Goal: Task Accomplishment & Management: Manage account settings

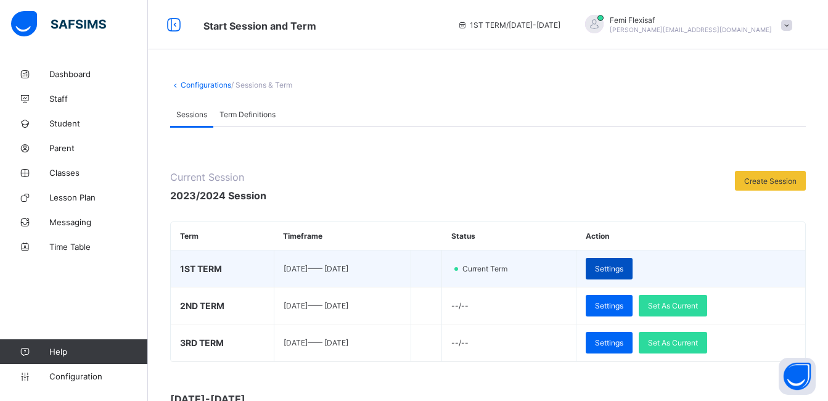
click at [624, 266] on span "Settings" at bounding box center [609, 268] width 28 height 9
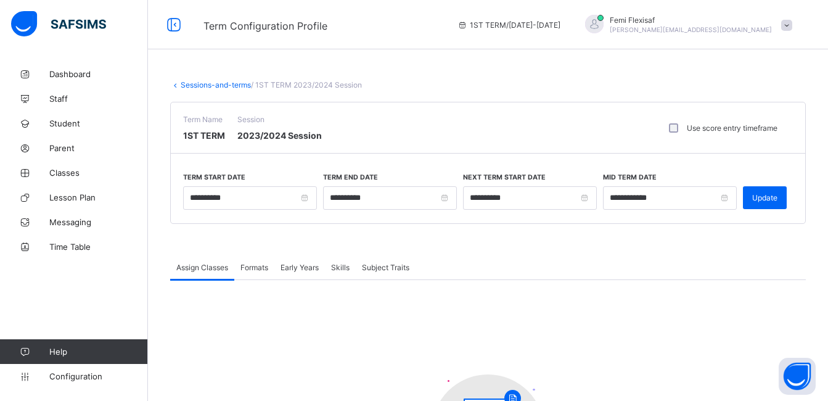
click at [339, 273] on div "Skills" at bounding box center [340, 267] width 31 height 25
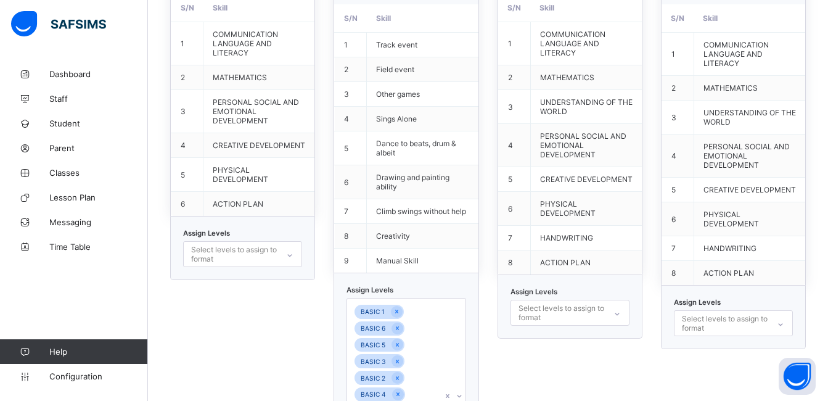
scroll to position [1403, 0]
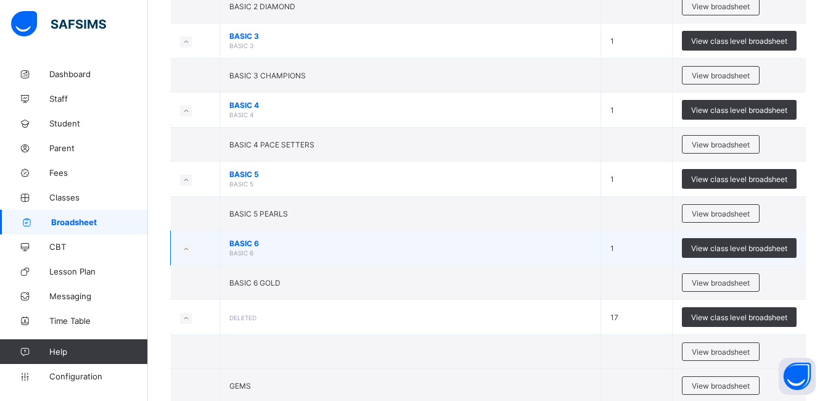
scroll to position [566, 0]
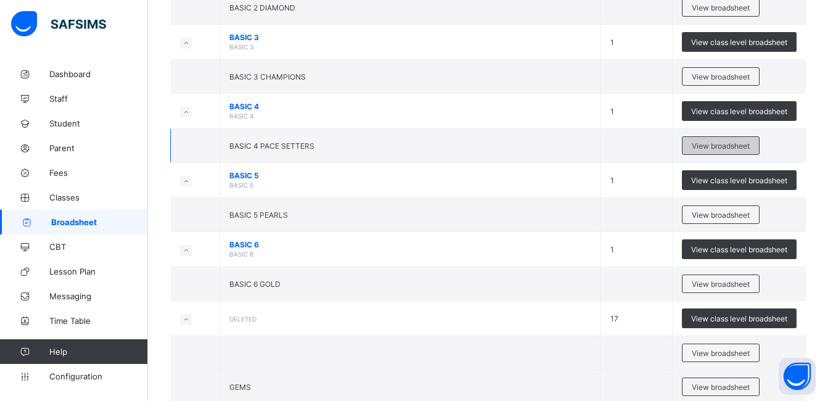
click at [716, 145] on span "View broadsheet" at bounding box center [721, 145] width 58 height 9
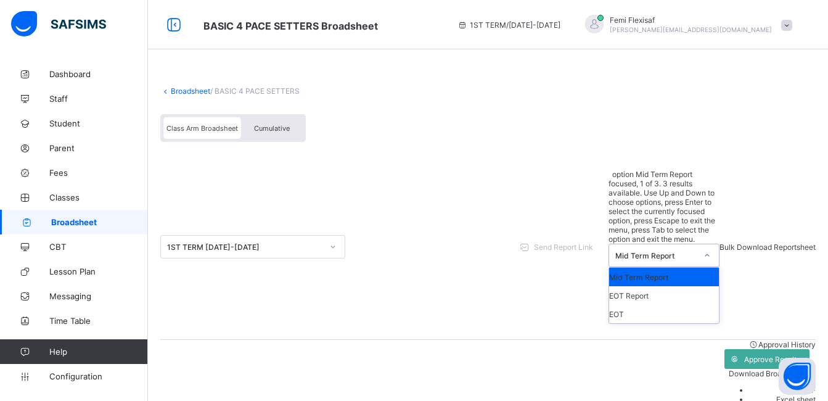
click at [653, 244] on div "Mid Term Report" at bounding box center [652, 255] width 86 height 22
click at [618, 286] on div "EOT Report" at bounding box center [664, 295] width 110 height 19
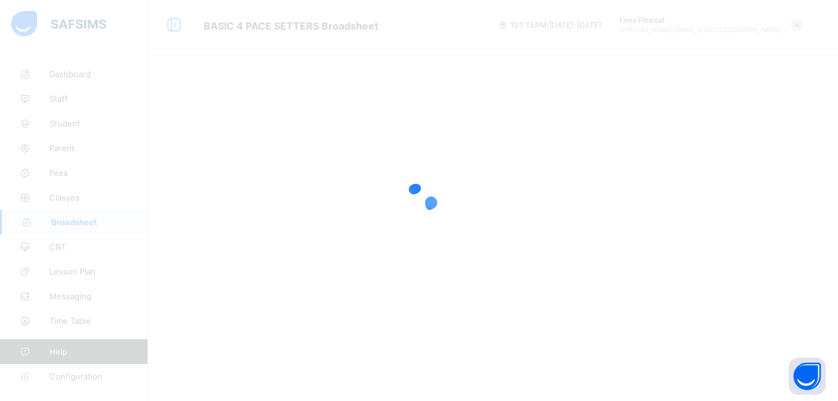
click at [439, 186] on icon at bounding box center [418, 200] width 49 height 49
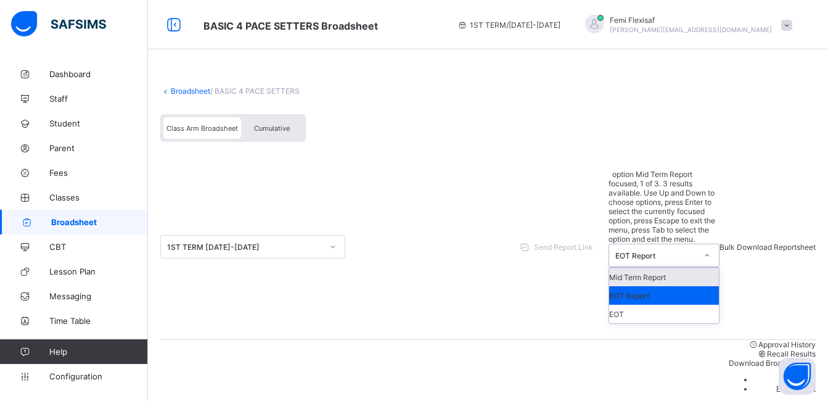
click at [622, 251] on div "EOT Report" at bounding box center [656, 255] width 81 height 9
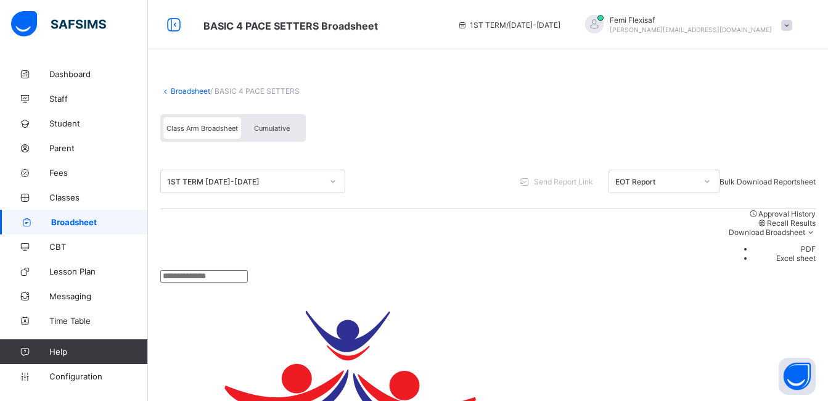
click at [423, 218] on div "1ST TERM 2023-2024 Send Report Link EOT Report Bulk Download Reportsheet Approv…" at bounding box center [488, 218] width 656 height 128
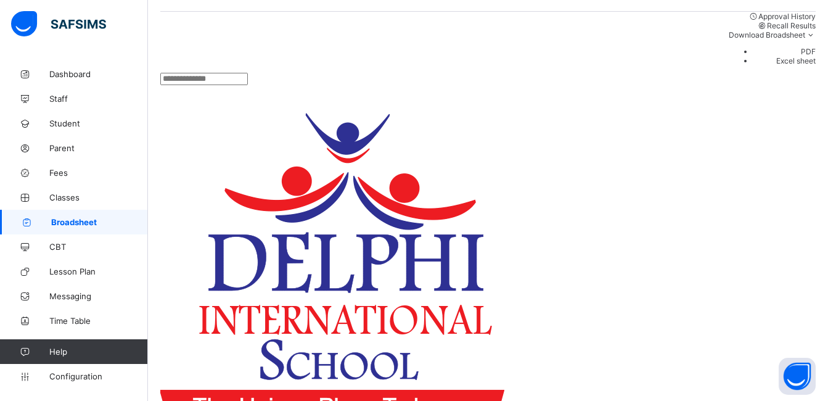
scroll to position [207, 0]
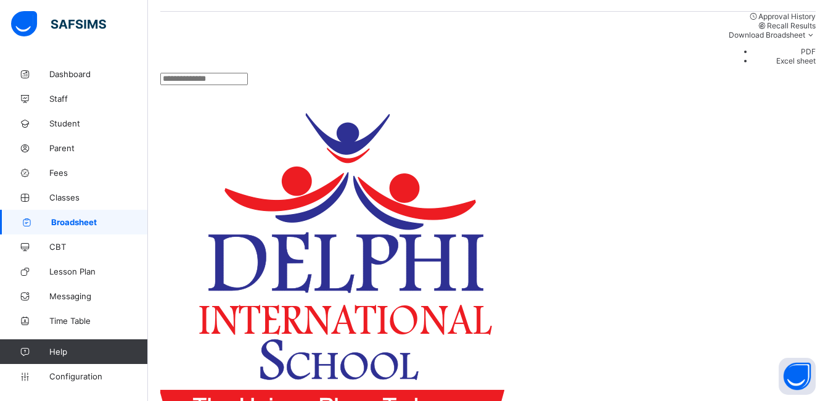
click at [85, 378] on span "Configuration" at bounding box center [98, 376] width 98 height 10
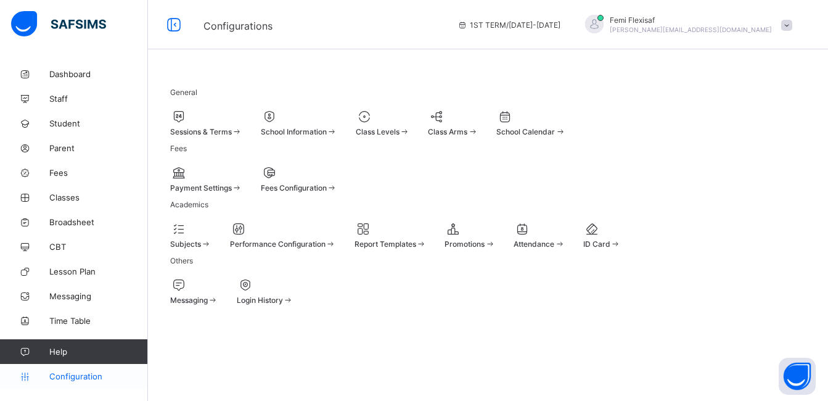
scroll to position [82, 0]
click at [410, 109] on div at bounding box center [383, 116] width 54 height 15
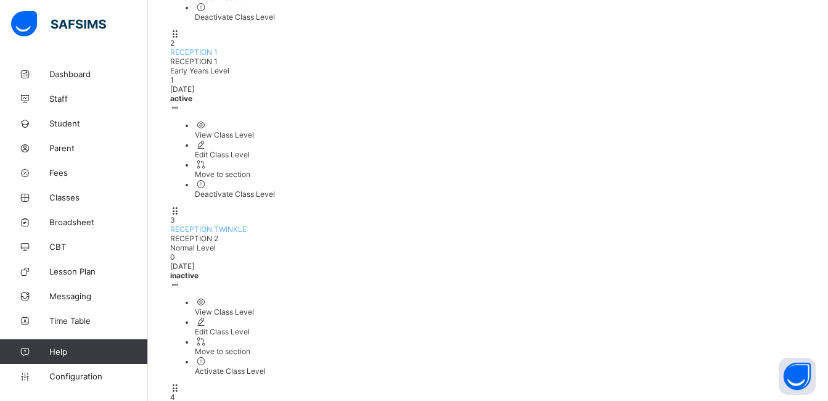
scroll to position [345, 0]
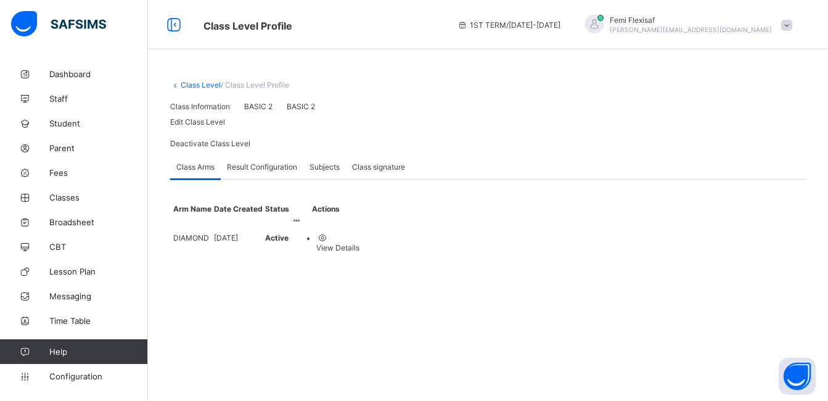
click at [247, 171] on span "Result Configuration" at bounding box center [262, 166] width 70 height 9
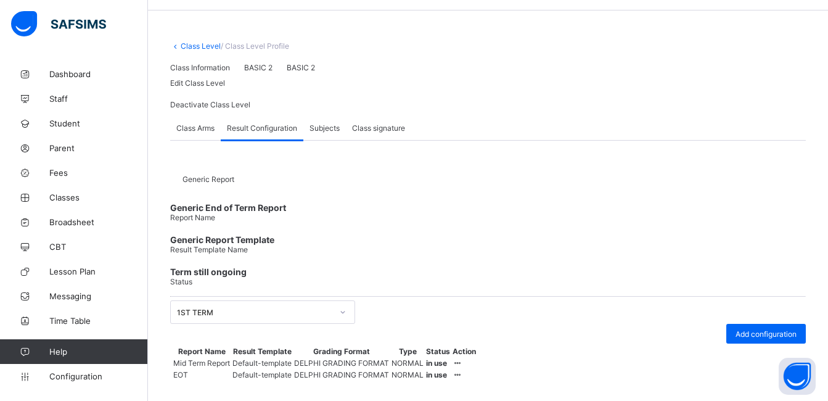
scroll to position [214, 0]
click at [463, 370] on icon at bounding box center [458, 374] width 10 height 9
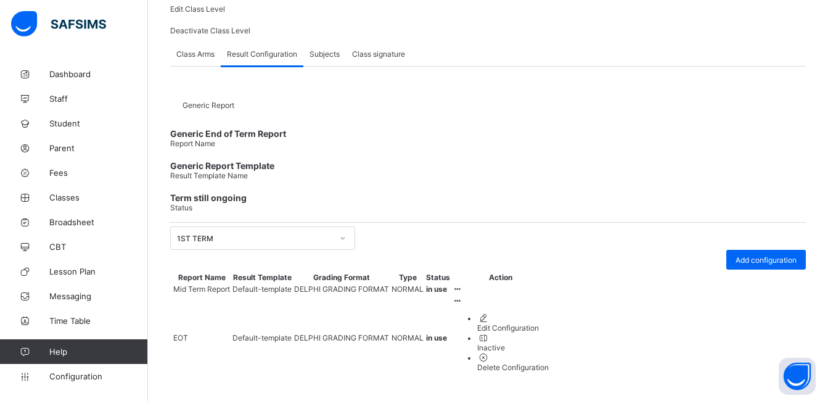
scroll to position [249, 0]
click at [549, 332] on div "Edit Configuration" at bounding box center [513, 327] width 72 height 9
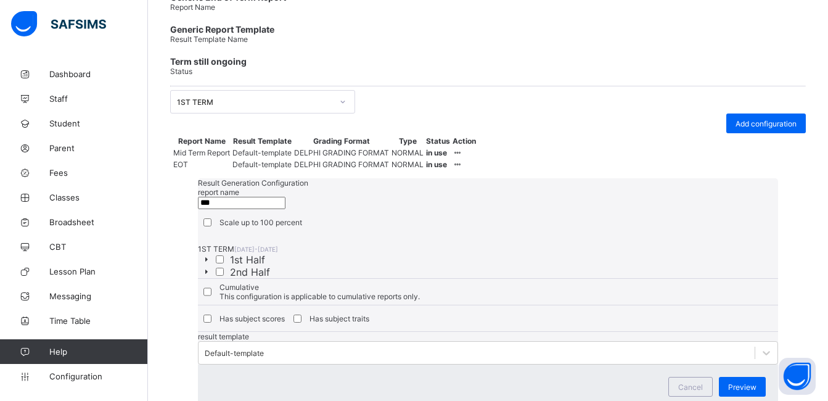
type input "***"
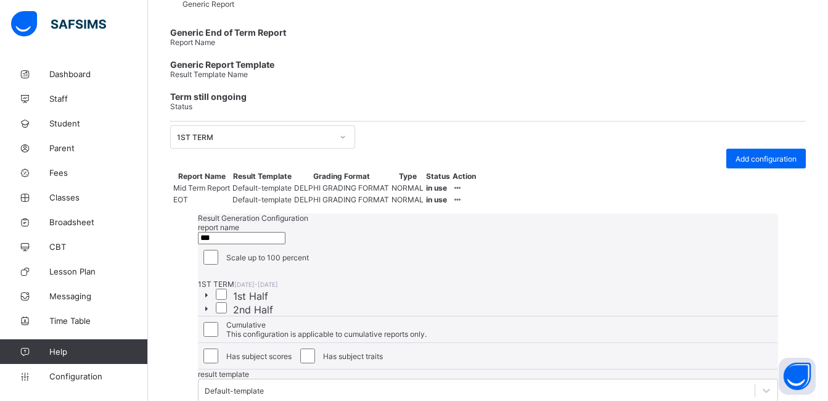
click at [467, 244] on div "Scale up to 100 percent" at bounding box center [488, 257] width 580 height 26
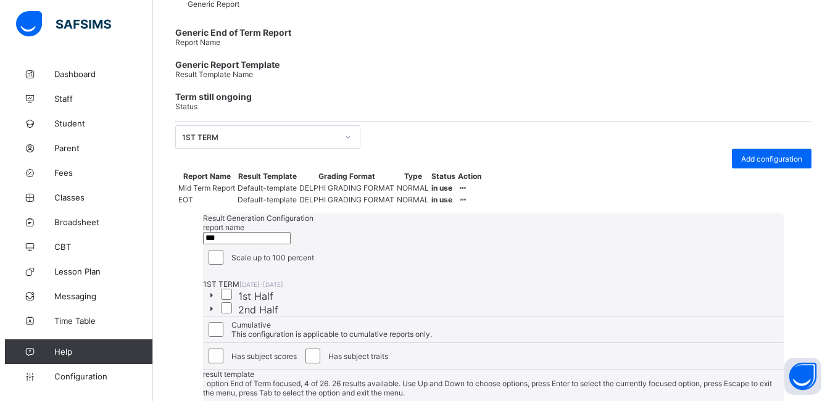
scroll to position [182, 0]
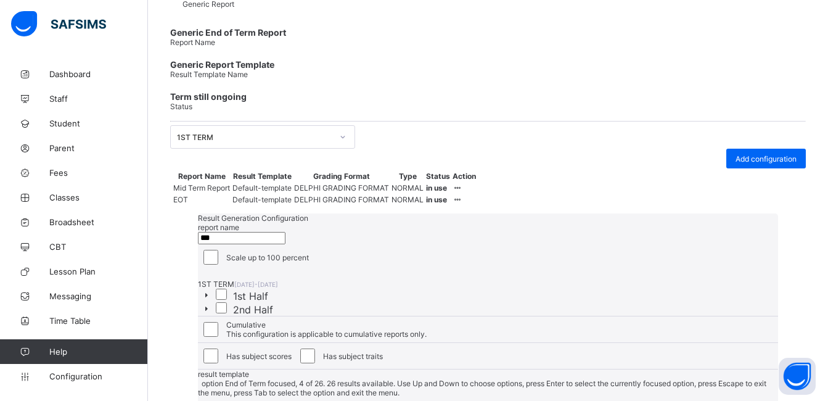
type input "*"
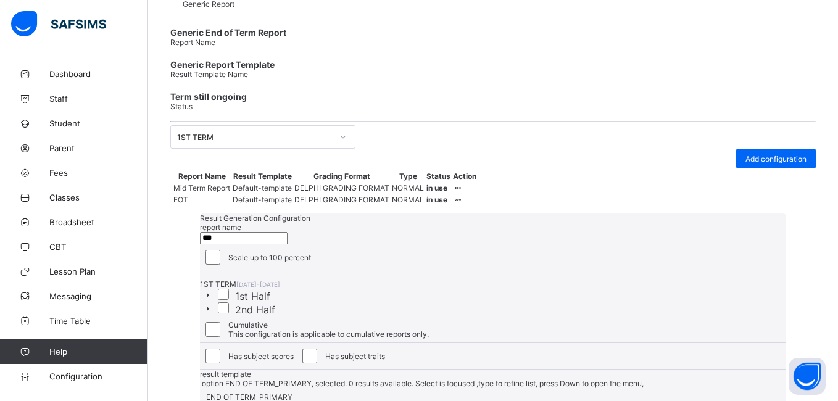
scroll to position [88, 0]
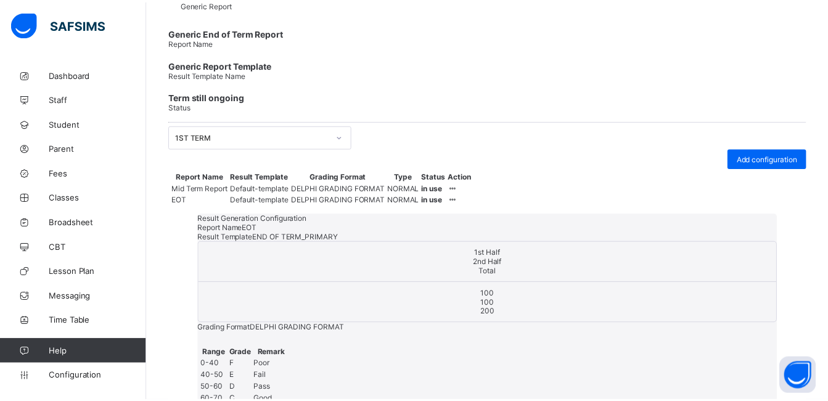
scroll to position [0, 0]
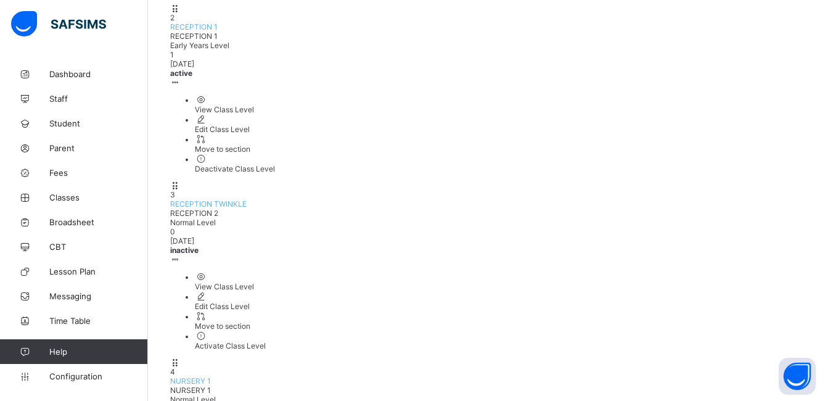
scroll to position [370, 0]
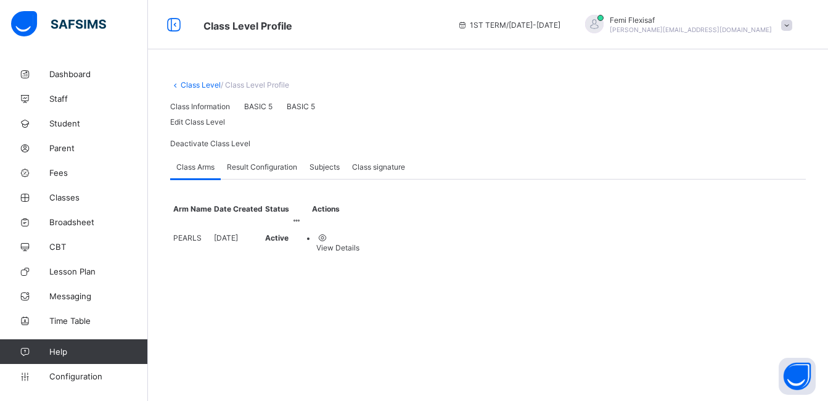
click at [276, 171] on span "Result Configuration" at bounding box center [262, 166] width 70 height 9
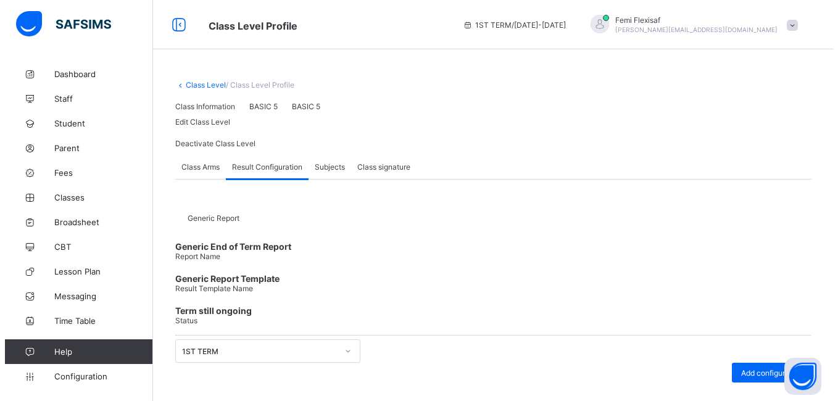
scroll to position [214, 0]
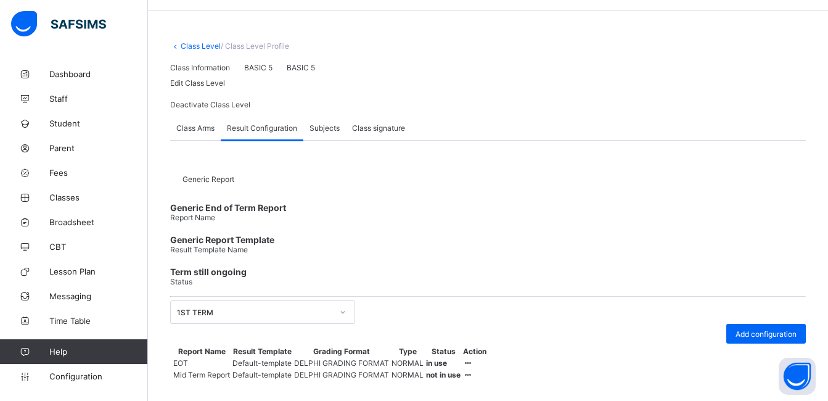
click at [474, 358] on icon at bounding box center [468, 362] width 10 height 9
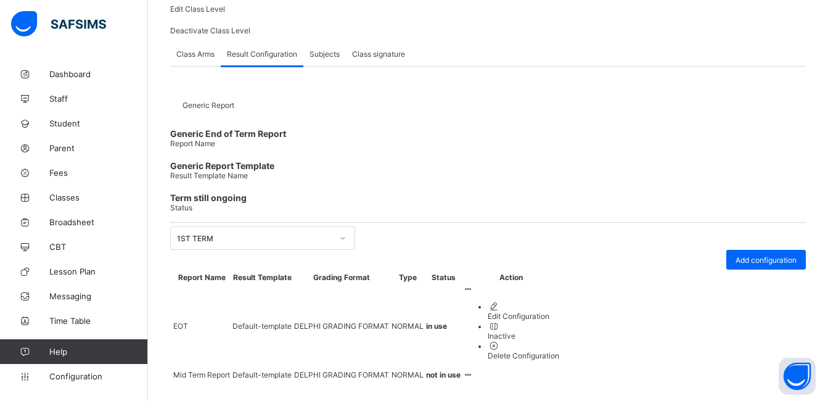
click at [560, 321] on div "Edit Configuration" at bounding box center [524, 316] width 72 height 9
type input "***"
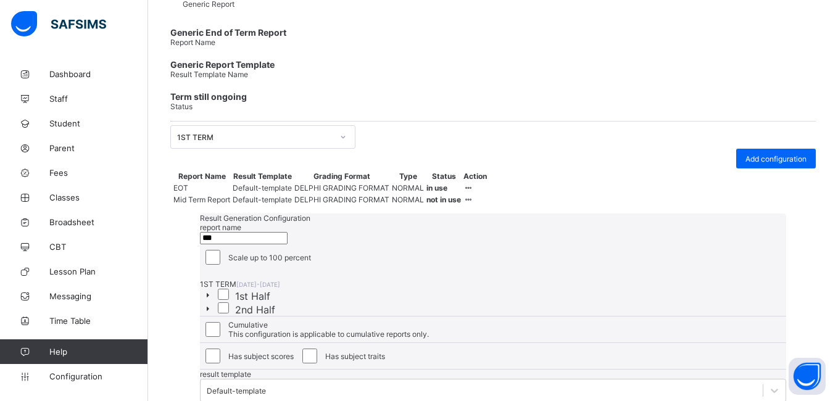
click at [500, 213] on div "Result Generation Configuration report name *** Scale up to 100 percent 1ST TER…" at bounding box center [493, 307] width 587 height 189
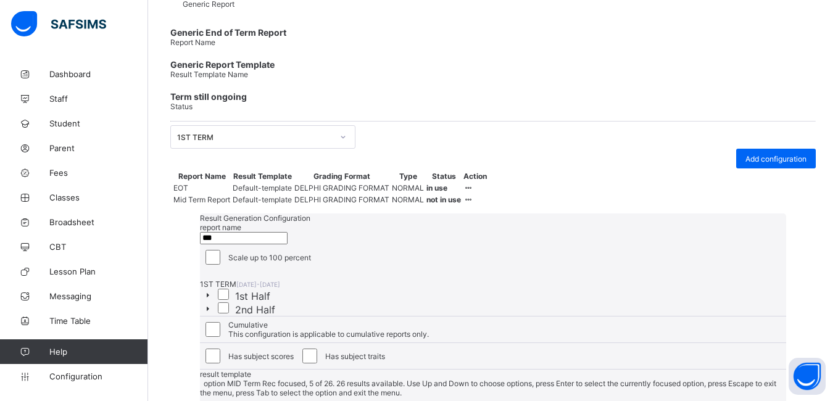
scroll to position [182, 0]
type input "***"
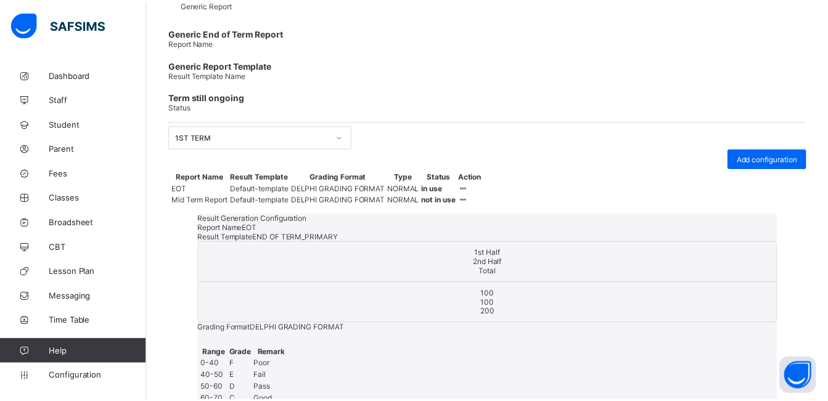
scroll to position [0, 0]
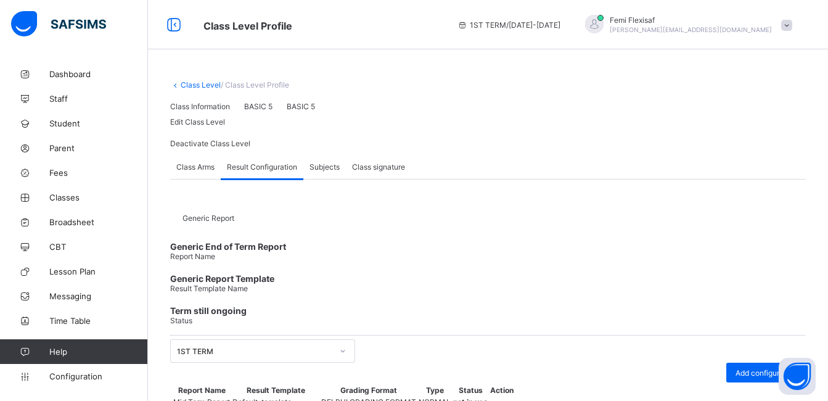
click at [201, 83] on link "Class Level" at bounding box center [201, 84] width 40 height 9
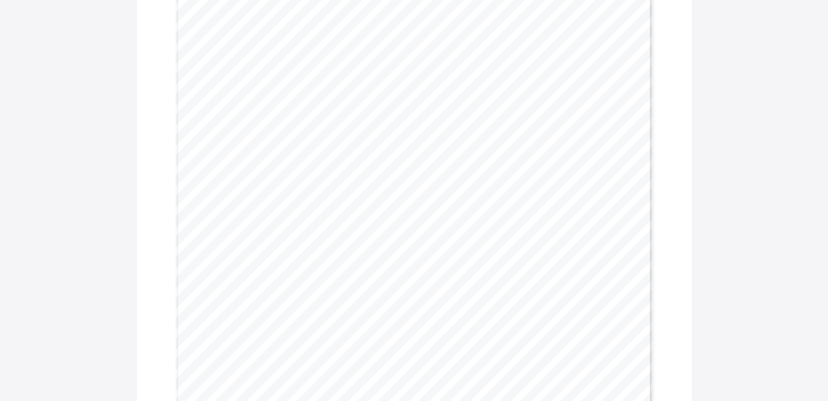
scroll to position [345, 0]
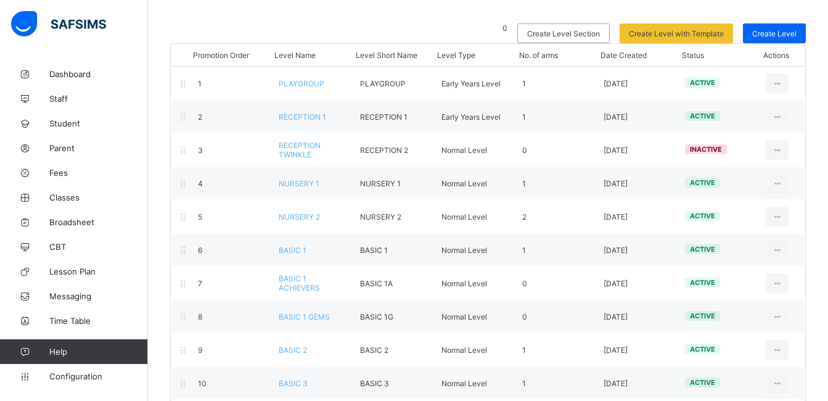
scroll to position [99, 0]
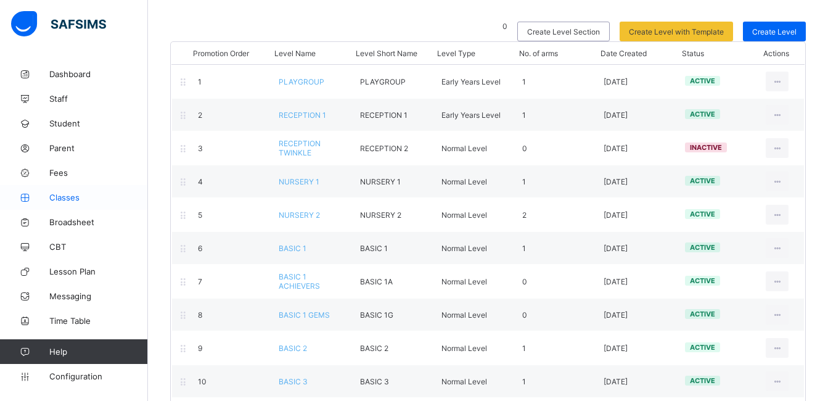
click at [65, 197] on span "Classes" at bounding box center [98, 197] width 99 height 10
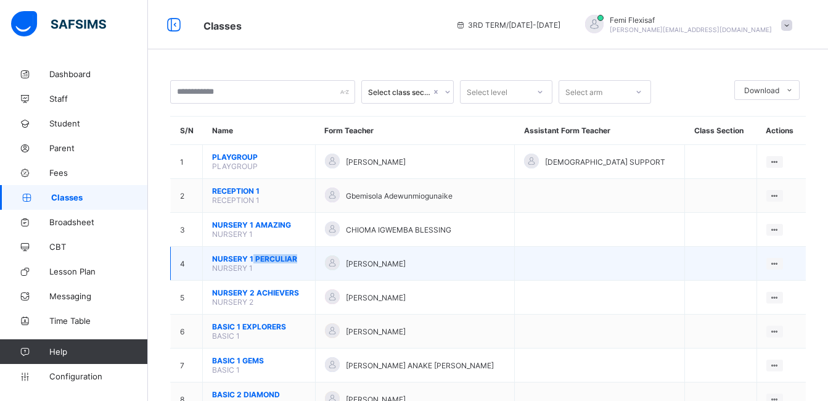
drag, startPoint x: 304, startPoint y: 260, endPoint x: 252, endPoint y: 257, distance: 51.9
click at [252, 257] on span "NURSERY 1 PERCULIAR" at bounding box center [259, 258] width 94 height 9
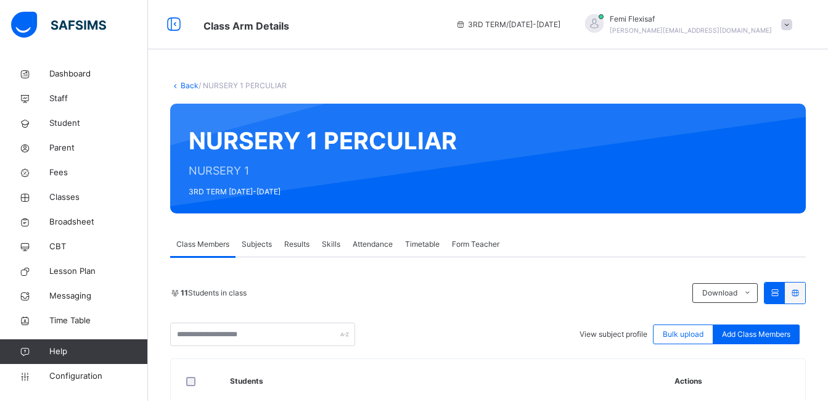
drag, startPoint x: 324, startPoint y: 135, endPoint x: 452, endPoint y: 136, distance: 127.1
click at [452, 136] on div "NURSERY 1 PERCULIAR NURSERY 1 3RD TERM [DATE]-[DATE]" at bounding box center [488, 159] width 636 height 110
drag, startPoint x: 290, startPoint y: 84, endPoint x: 247, endPoint y: 86, distance: 42.6
click at [247, 86] on div "Back / NURSERY 1 PERCULIAR" at bounding box center [488, 85] width 636 height 11
copy span "PERCULIAR"
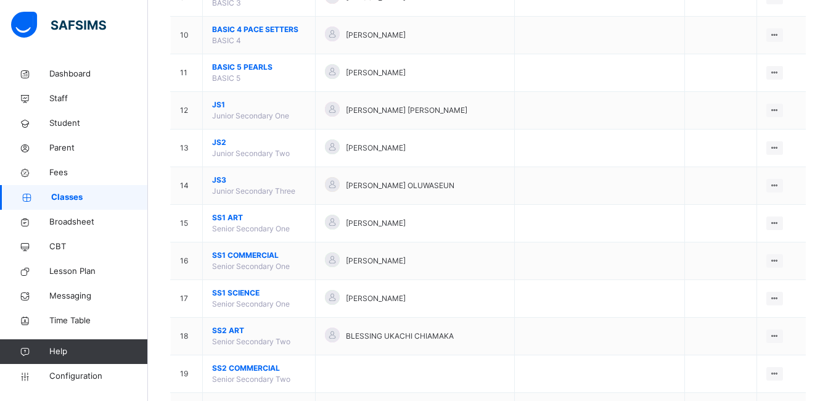
scroll to position [494, 0]
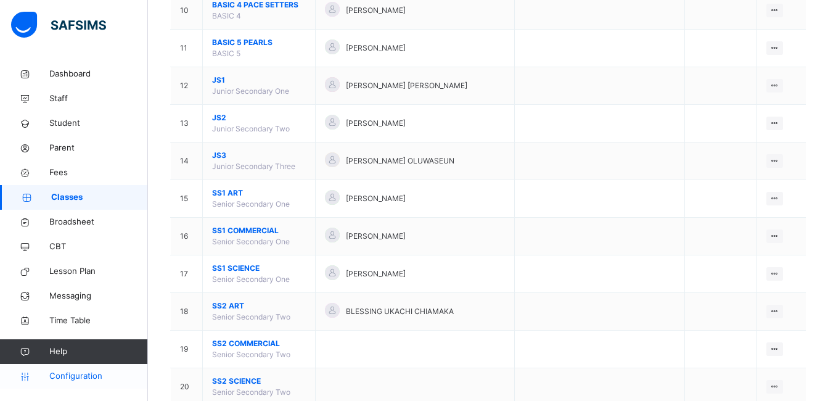
click at [85, 373] on span "Configuration" at bounding box center [98, 376] width 98 height 12
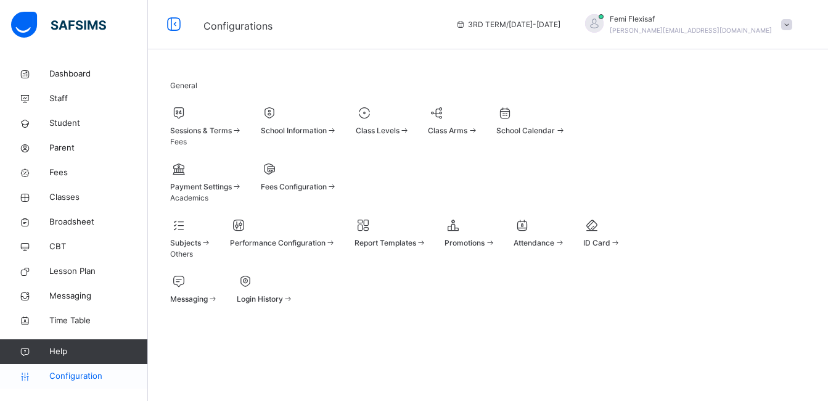
scroll to position [113, 0]
click at [468, 126] on span "Class Arms" at bounding box center [447, 130] width 39 height 9
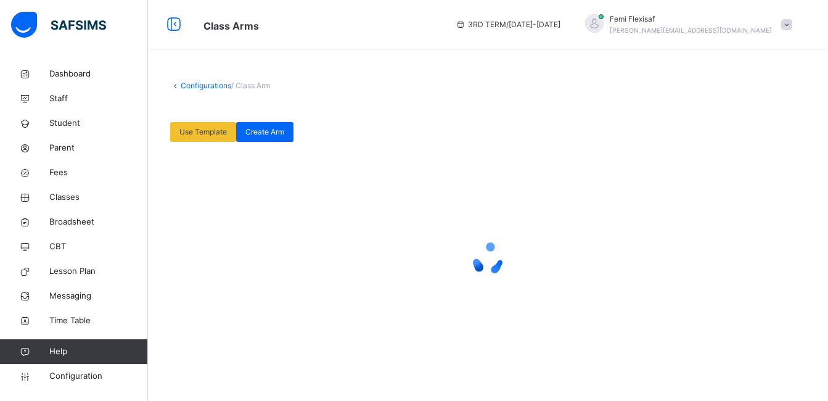
scroll to position [364, 0]
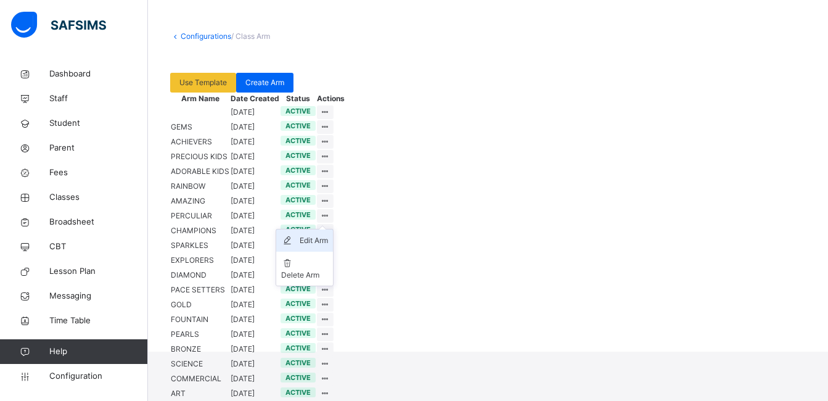
click at [328, 234] on div "Edit Arm" at bounding box center [314, 240] width 28 height 12
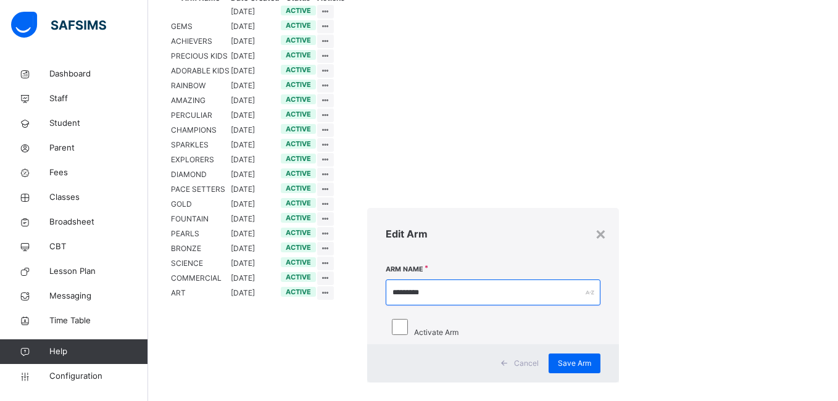
click at [386, 279] on input "*********" at bounding box center [493, 292] width 214 height 26
click at [558, 358] on span "Save Arm" at bounding box center [574, 363] width 33 height 11
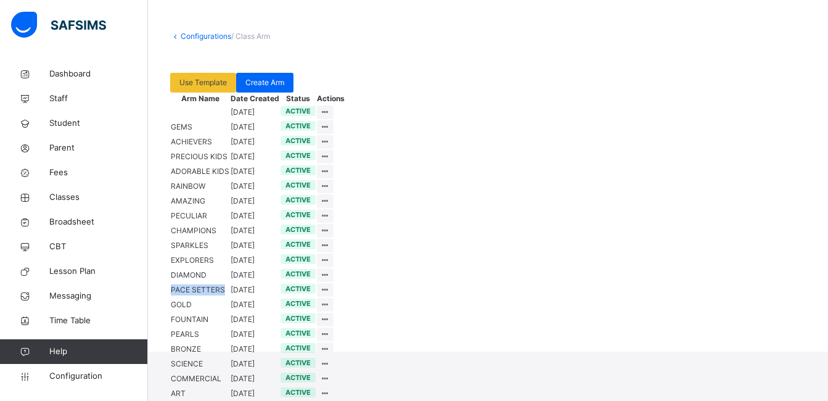
drag, startPoint x: 237, startPoint y: 181, endPoint x: 181, endPoint y: 183, distance: 56.2
click at [181, 283] on td "PACE SETTERS" at bounding box center [200, 290] width 60 height 15
copy td "PACE SETTERS"
click at [328, 308] on div "Edit Arm" at bounding box center [314, 314] width 28 height 12
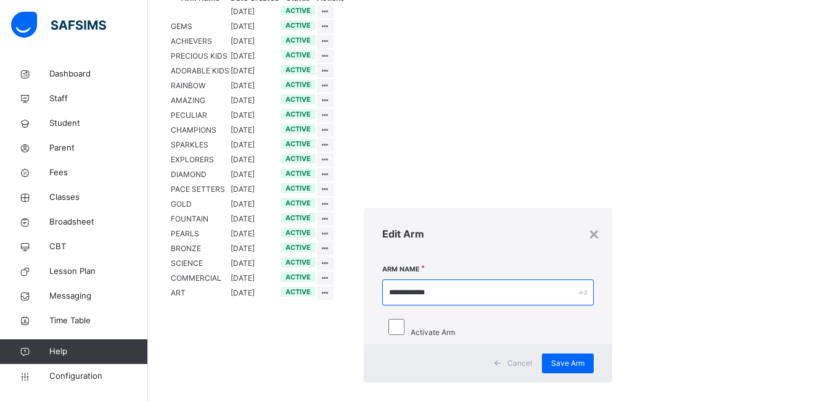
click at [382, 279] on input "**********" at bounding box center [488, 292] width 212 height 26
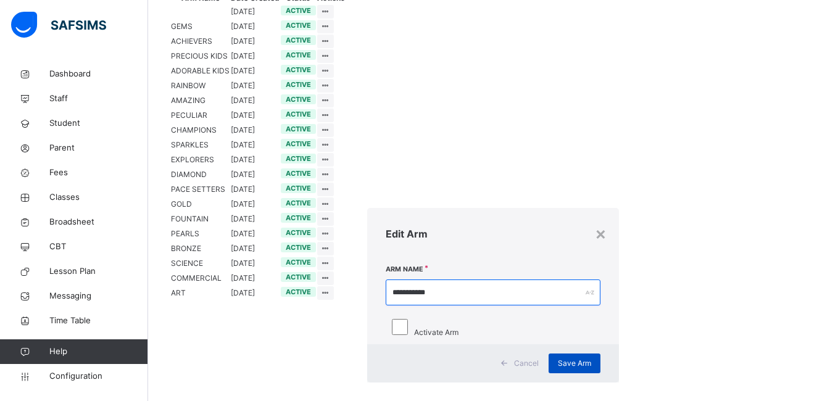
type input "**********"
click at [558, 358] on span "Save Arm" at bounding box center [574, 363] width 33 height 11
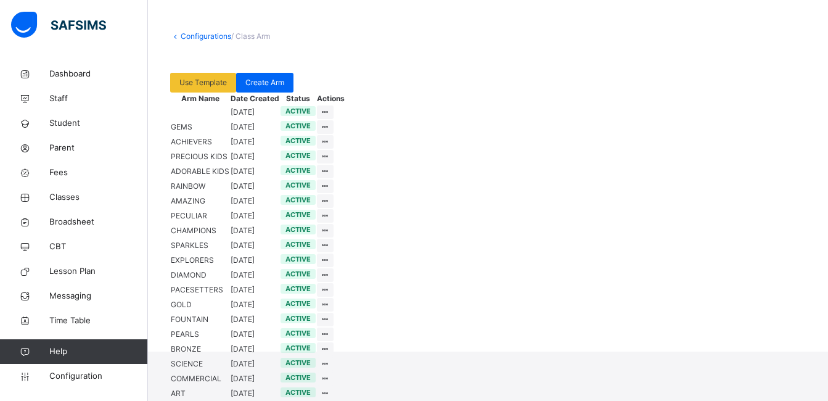
scroll to position [117, 0]
